Goal: Answer question/provide support: Share knowledge or assist other users

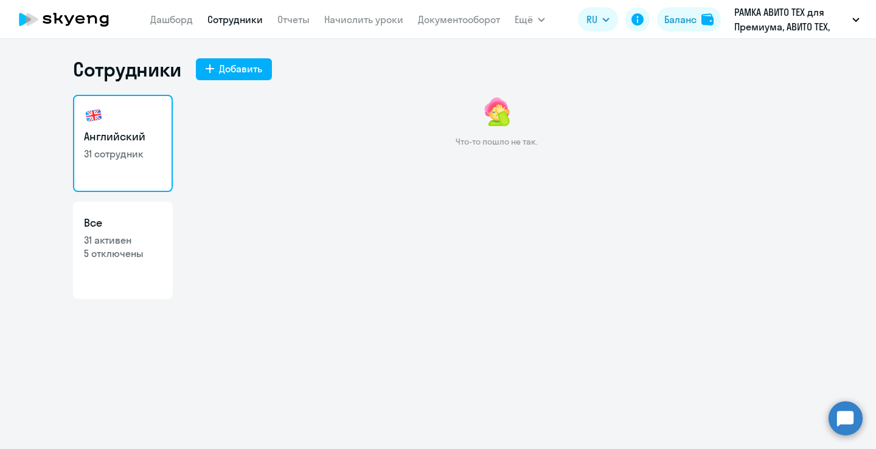
click at [834, 416] on circle at bounding box center [845, 418] width 34 height 34
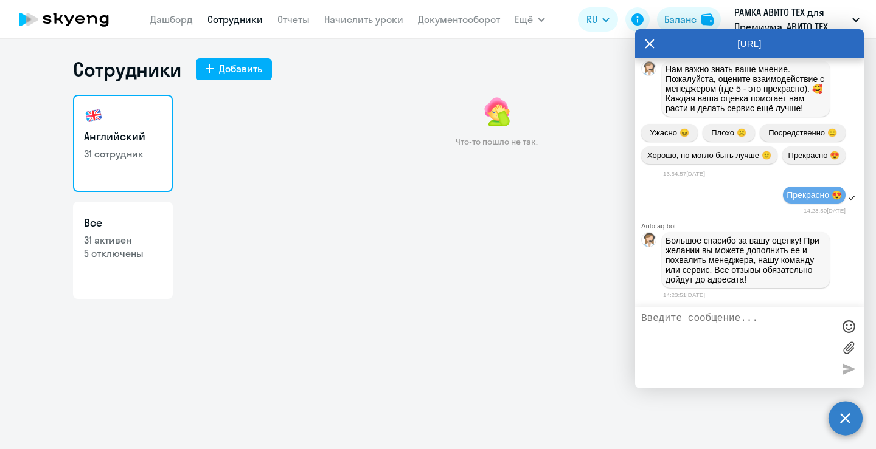
scroll to position [14991, 0]
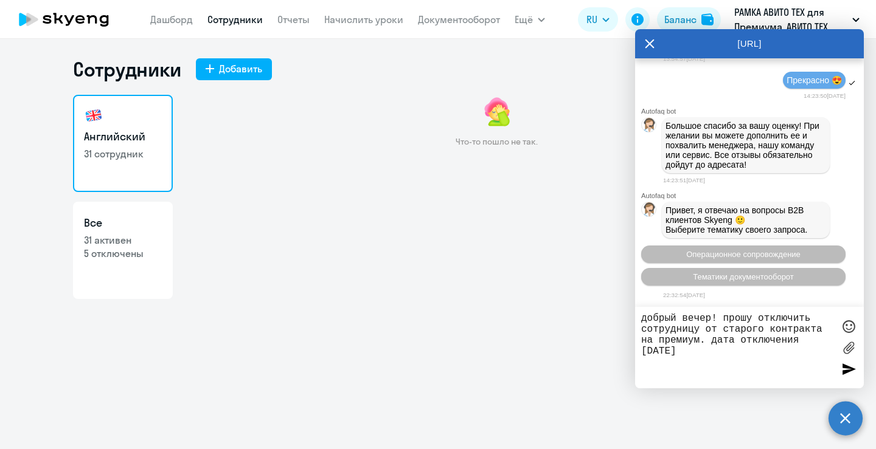
click at [701, 341] on textarea "добрый вечер! прошу отключить сотрудницу от старого контракта на премиум. дата …" at bounding box center [737, 347] width 192 height 69
click at [799, 356] on textarea "добрый вечер! прошу отключить сотрудницу от старого контракта на премиум (и спи…" at bounding box center [737, 347] width 192 height 69
paste textarea "[EMAIL_ADDRESS][DOMAIN_NAME] Mattermost eemulyukova Телефон [PHONE_NUMBER]"
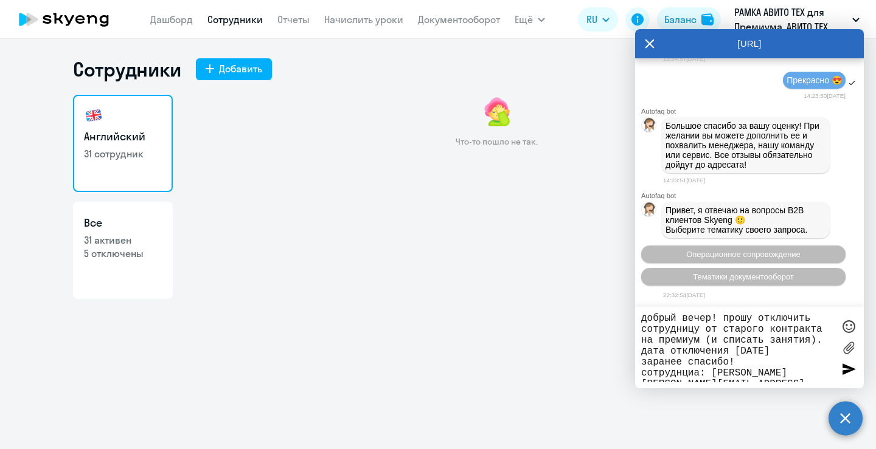
scroll to position [8, 0]
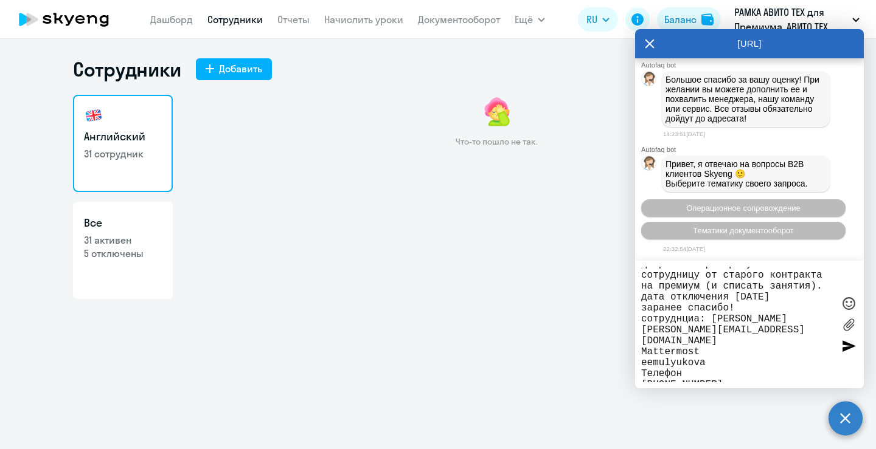
drag, startPoint x: 710, startPoint y: 368, endPoint x: 609, endPoint y: 334, distance: 106.0
click at [609, 334] on body "[PERSON_NAME] Отчеты Начислить уроки Документооборот Ещё Дашборд Сотрудники Отч…" at bounding box center [438, 224] width 876 height 449
click at [704, 358] on textarea "добрый вечер! прошу отключить сотрудницу от старого контракта на премиум (и спи…" at bounding box center [737, 325] width 192 height 116
drag, startPoint x: 668, startPoint y: 359, endPoint x: 634, endPoint y: 345, distance: 37.4
click at [634, 345] on body "[PERSON_NAME] Отчеты Начислить уроки Документооборот Ещё Дашборд Сотрудники Отч…" at bounding box center [438, 224] width 876 height 449
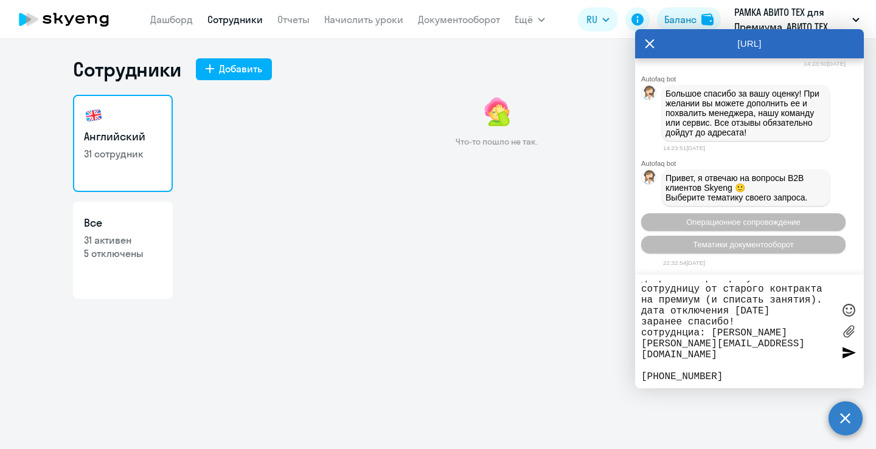
scroll to position [0, 0]
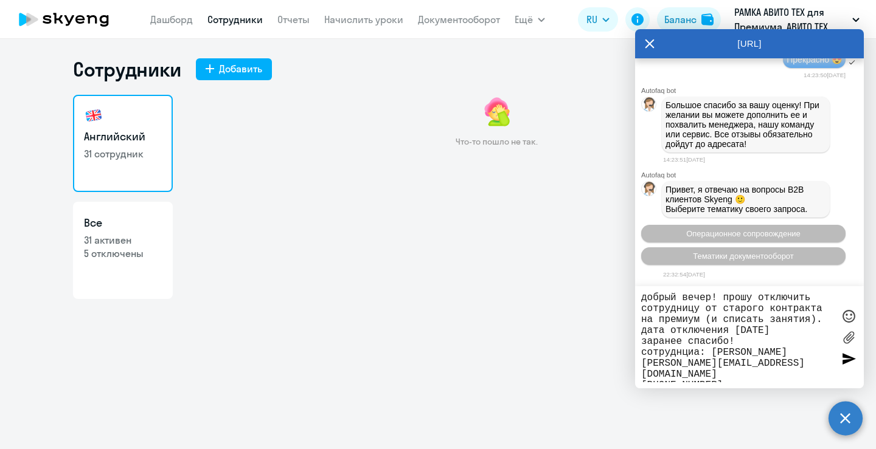
click at [691, 356] on textarea "добрый вечер! прошу отключить сотрудницу от старого контракта на премиум (и спи…" at bounding box center [737, 337] width 192 height 90
type textarea "добрый вечер! прошу отключить сотрудницу от старого контракта на премиум (и спи…"
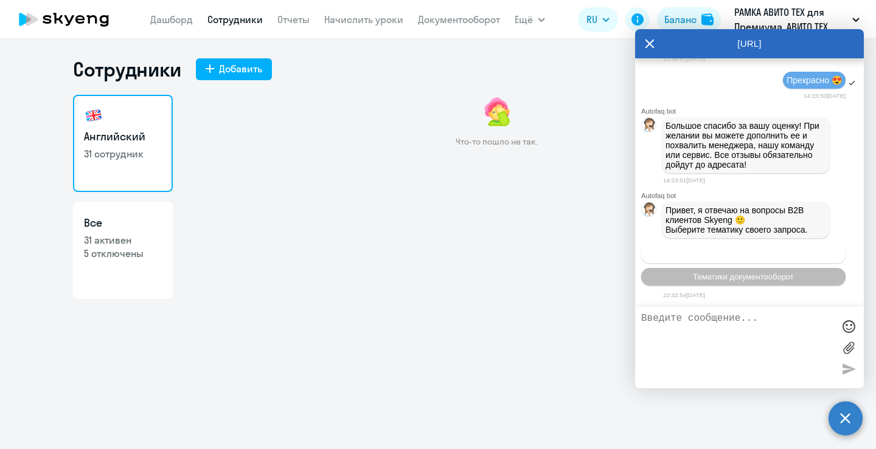
click at [716, 253] on span "Операционное сопровождение" at bounding box center [743, 254] width 114 height 9
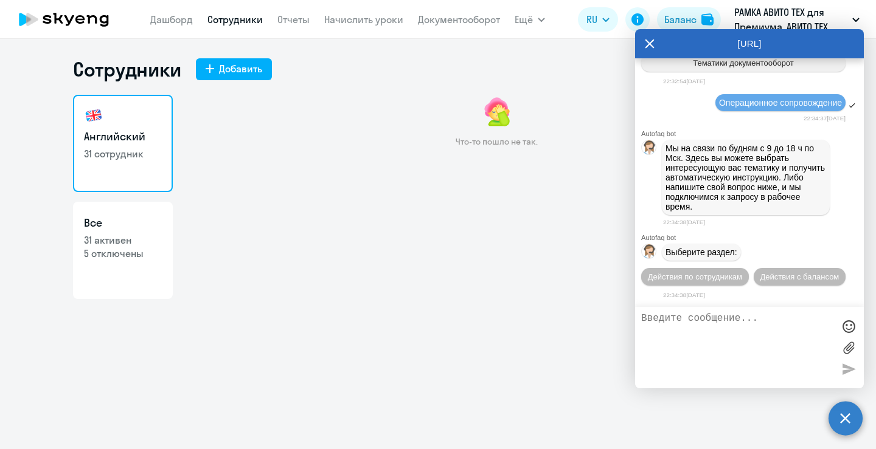
scroll to position [15230, 0]
click at [713, 272] on span "Действия по сотрудникам" at bounding box center [695, 276] width 94 height 9
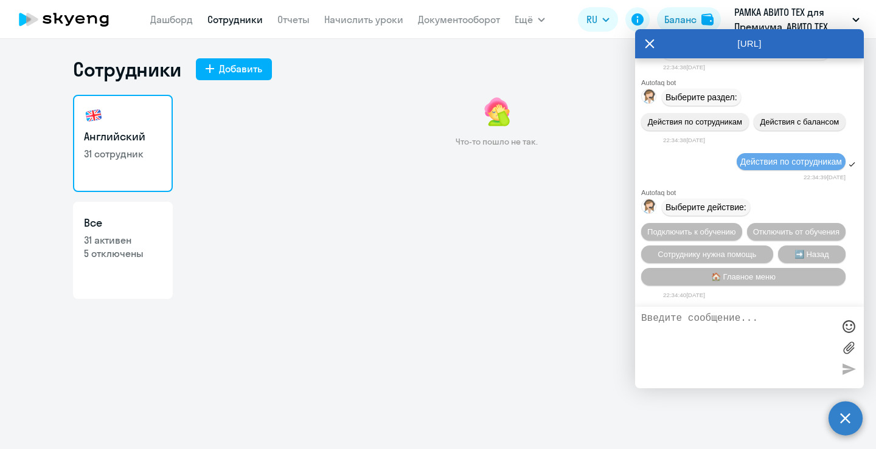
scroll to position [15413, 0]
click at [760, 230] on span "Отключить от обучения" at bounding box center [796, 231] width 86 height 9
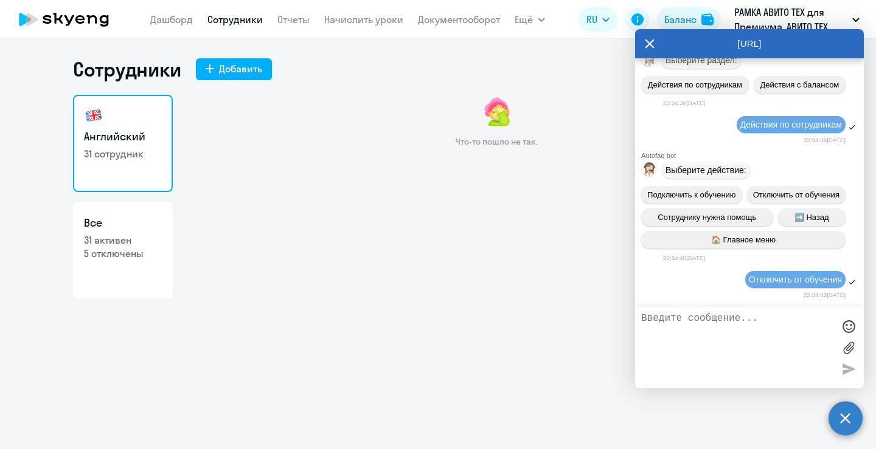
scroll to position [15573, 0]
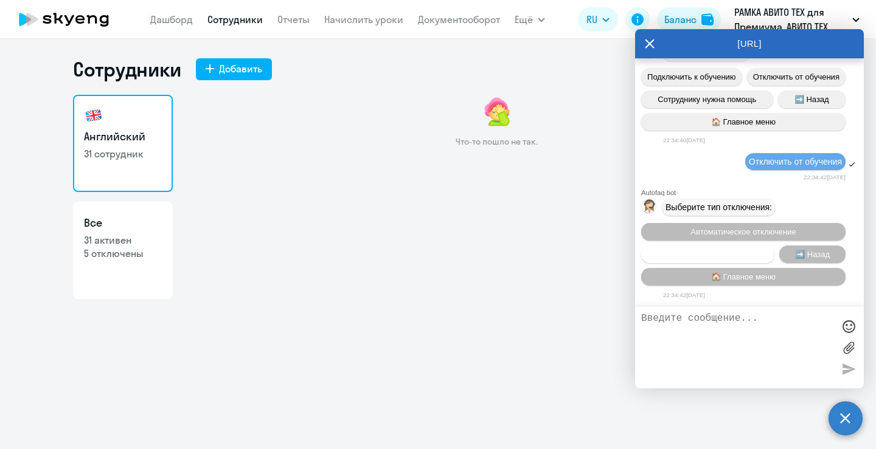
click at [746, 252] on span "Запланировать отключение" at bounding box center [708, 254] width 102 height 9
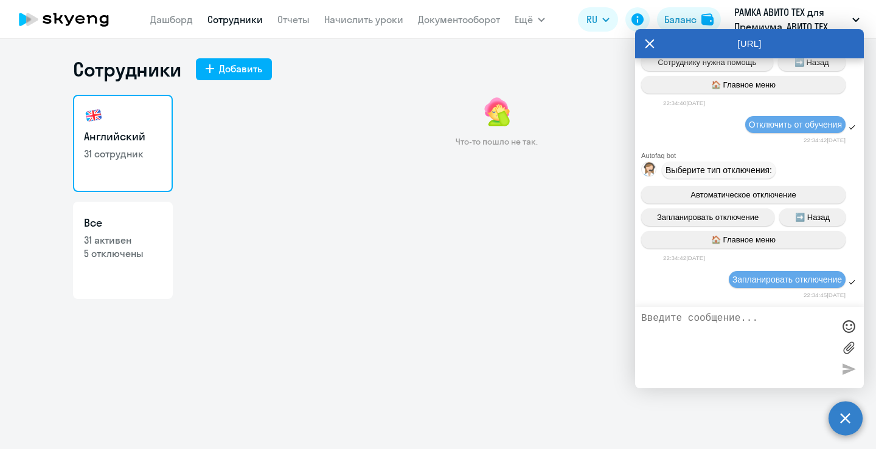
click at [758, 331] on textarea at bounding box center [737, 347] width 192 height 69
paste textarea "добрый вечер! прошу отключить сотрудницу от старого контракта на премиум (и спи…"
type textarea "добрый вечер! прошу отключить сотрудницу от старого контракта на премиум (и спи…"
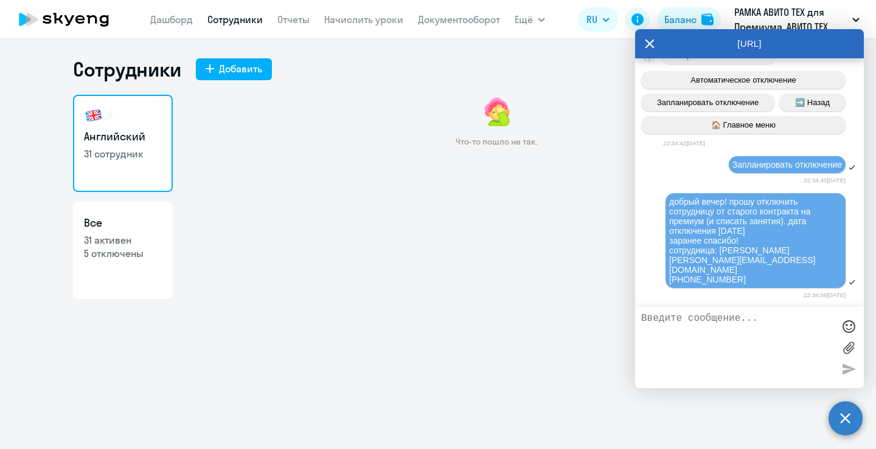
scroll to position [15716, 0]
click at [502, 269] on div "Что-то пошло не так." at bounding box center [496, 222] width 613 height 255
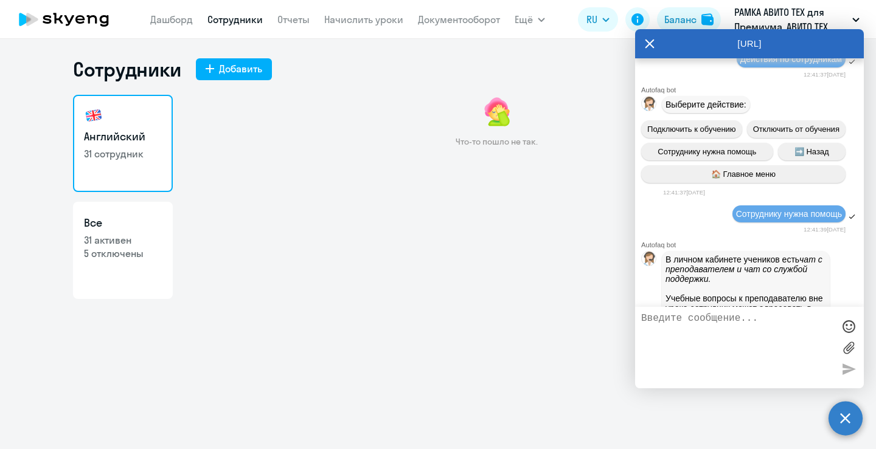
scroll to position [12522, 0]
click at [416, 242] on div "Что-то пошло не так." at bounding box center [496, 222] width 613 height 255
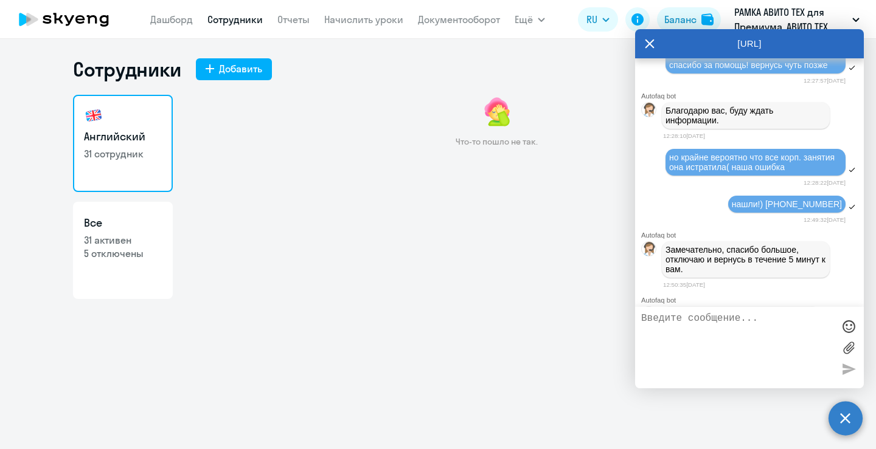
scroll to position [8096, 0]
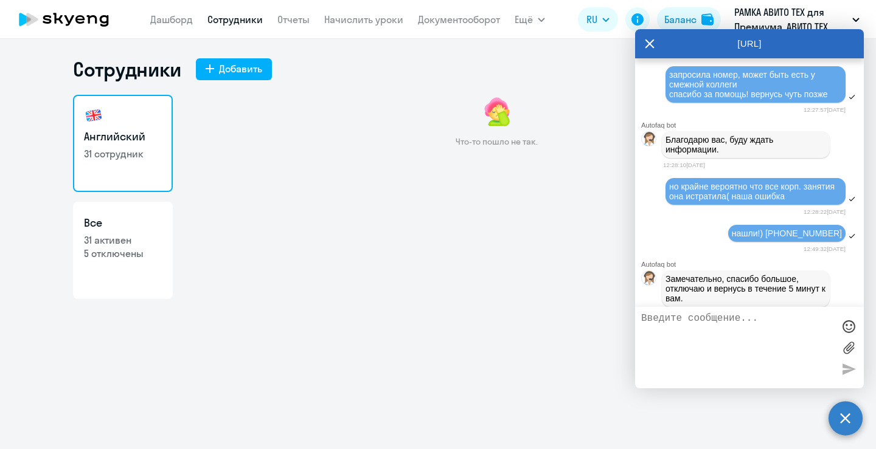
click at [647, 49] on icon at bounding box center [650, 43] width 10 height 29
